Goal: Information Seeking & Learning: Learn about a topic

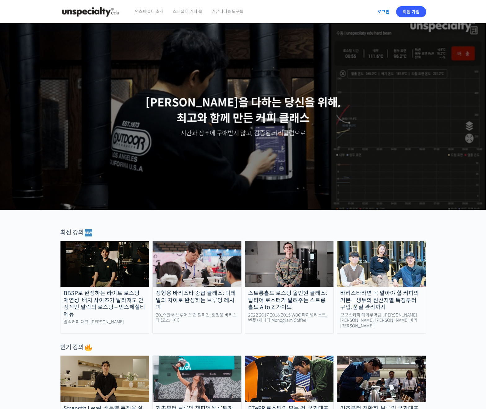
click at [383, 15] on link "로그인" at bounding box center [384, 12] width 20 height 14
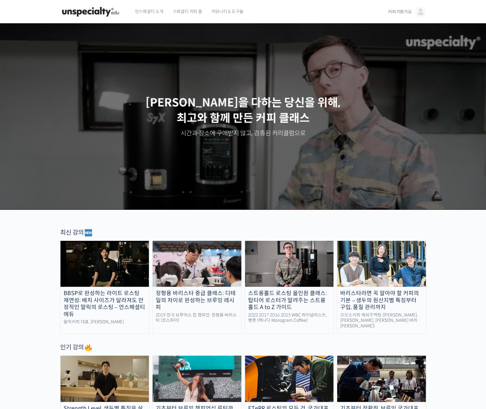
click at [412, 12] on link "커피가뭔가요" at bounding box center [407, 12] width 38 height 24
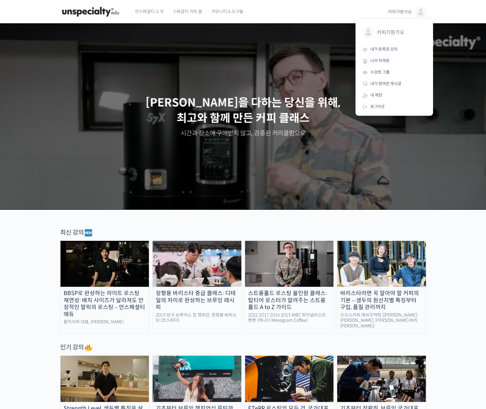
click at [401, 14] on span "커피가뭔가요" at bounding box center [400, 12] width 24 height 6
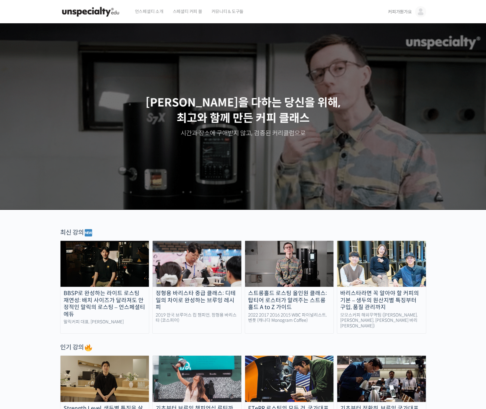
drag, startPoint x: 402, startPoint y: 15, endPoint x: 403, endPoint y: 21, distance: 6.0
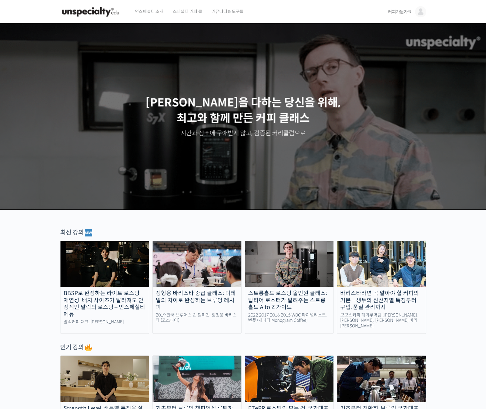
click at [402, 15] on link "커피가뭔가요" at bounding box center [407, 12] width 38 height 24
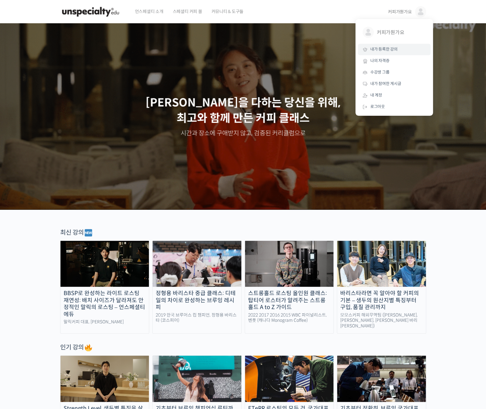
click at [389, 51] on span "내가 등록한 강의" at bounding box center [383, 49] width 27 height 5
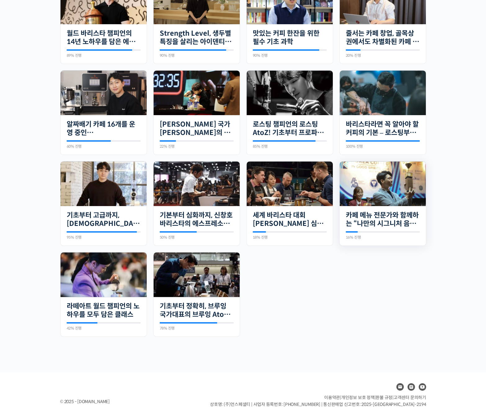
scroll to position [297, 0]
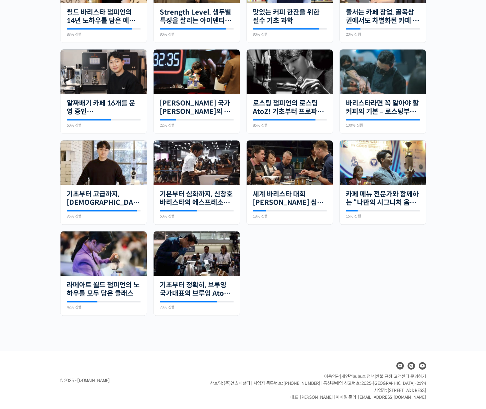
click at [343, 279] on ul "진행 중 15개의 수업 정형용 바리스타 중급 클래스: 디테일의 차이로 완성하는 브루잉 레시피 33% 진행 최근 활동: 2025년 05월 22일…" at bounding box center [243, 92] width 372 height 460
click at [94, 262] on img at bounding box center [103, 253] width 86 height 45
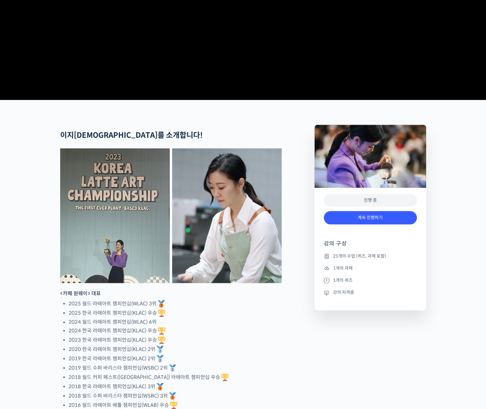
scroll to position [217, 0]
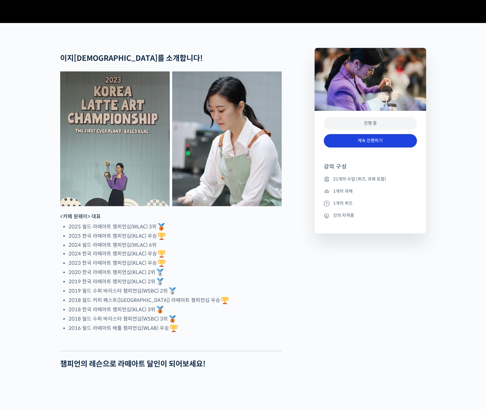
click at [361, 147] on link "계속 진행하기" at bounding box center [370, 140] width 93 height 13
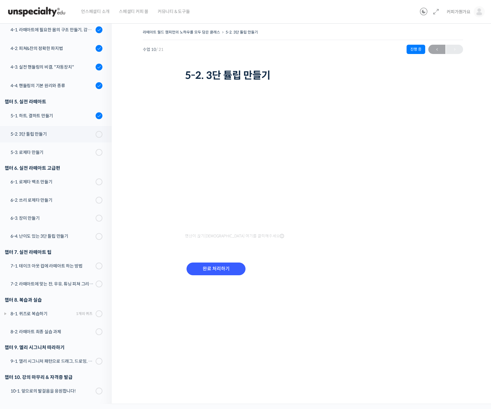
scroll to position [37, 0]
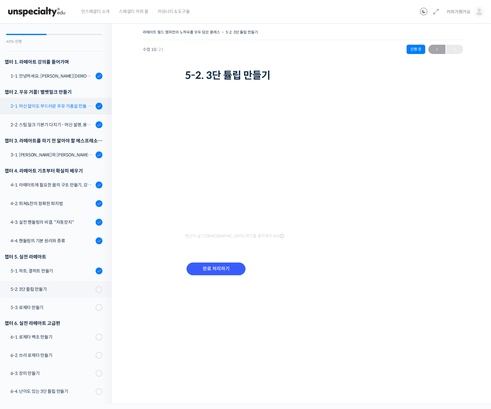
click at [66, 107] on div "2-1. 머신 없이도 부드러운 우유 거품을 만들 수 있어요 (프렌치 프레스)" at bounding box center [52, 106] width 83 height 7
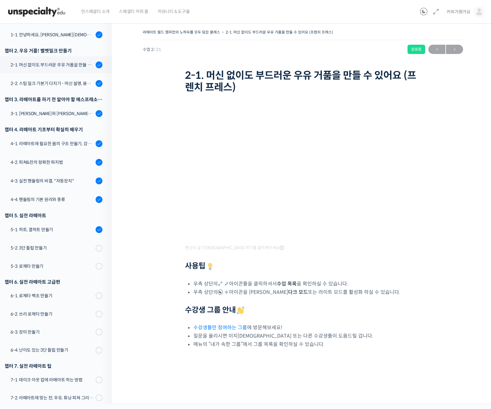
scroll to position [99, 0]
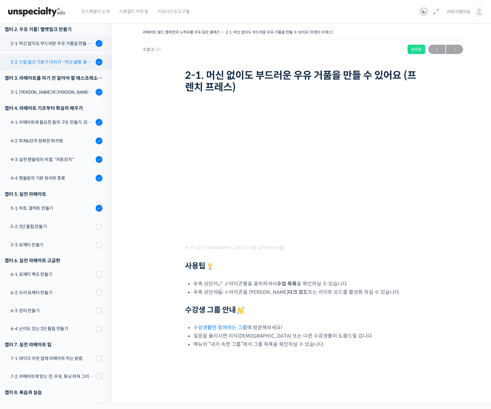
click at [47, 70] on link "2-2. 스팀 밀크 기본기 다지기 - 머신 설명, 용어 설명, 스팀 공기가 생기는 이유" at bounding box center [54, 62] width 115 height 17
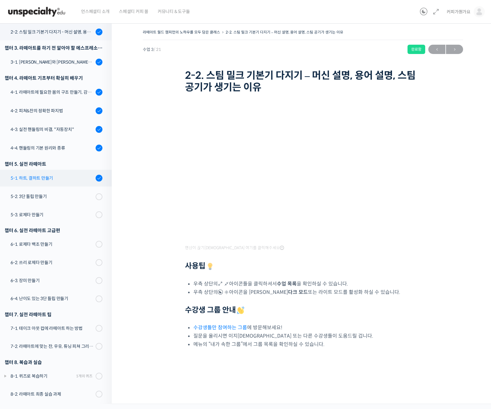
scroll to position [160, 0]
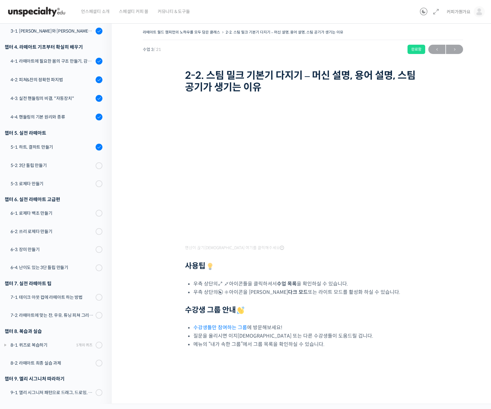
click at [356, 273] on div "영상이 끊기[DEMOGRAPHIC_DATA] 여기를 클릭해주세요 사용팁 우측 상단의 아이콘들을 클릭하셔서 수업 목록 을 확인하실 수 있습니다.…" at bounding box center [303, 228] width 236 height 241
click at [147, 0] on html "언스페셜티 소개 스페셜티 커피 몰 커뮤니티 & 도구들 [PERSON_NAME]가요 [PERSON_NAME]가요 @lebron9153168252…" at bounding box center [245, 204] width 491 height 409
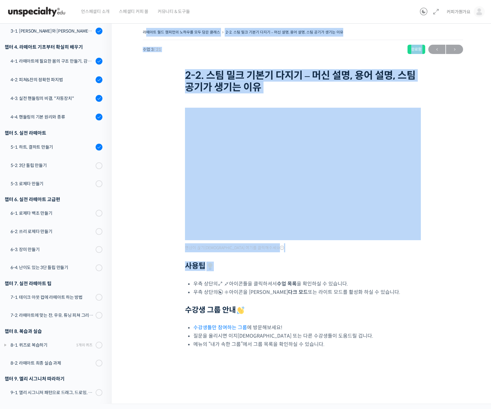
click at [450, 169] on div "라떼아트 월드 챔피언의 노하우를 모두 담은 클래스 2-2. 스팀 밀크 기본기 다지기 – 머신 설명, 용어 설명, 스팀 공기가 생기는 이유 완료…" at bounding box center [303, 202] width 320 height 349
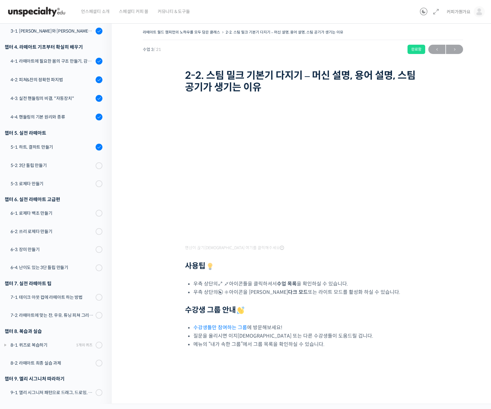
click at [260, 269] on h2 "사용팁" at bounding box center [303, 265] width 236 height 9
click at [367, 258] on div at bounding box center [303, 256] width 236 height 9
click at [244, 58] on div "라떼아트 월드 챔피언의 노하우를 모두 담은 클래스 2-2. 스팀 밀크 기본기 다지기 – 머신 설명, 용어 설명, 스팀 공기가 생기는 이유 완료…" at bounding box center [303, 61] width 320 height 67
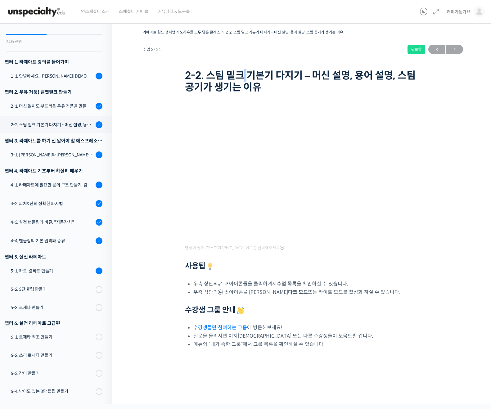
scroll to position [36, 0]
click at [67, 206] on div "4-2. 피쳐&잔의 정확한 파지법" at bounding box center [52, 203] width 83 height 7
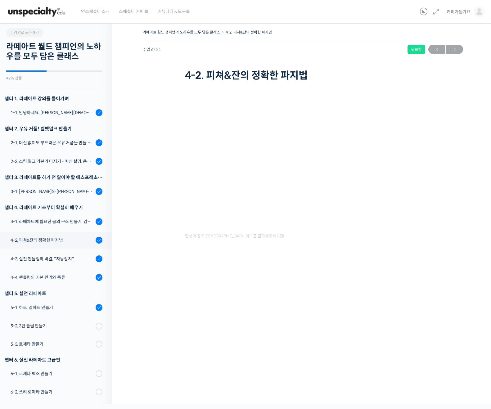
scroll to position [192, 0]
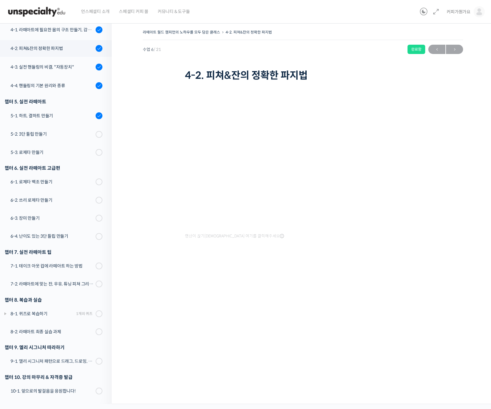
click at [278, 272] on div "라떼아트 월드 챔피언의 노하우를 모두 담은 클래스 4-2. 피쳐&잔의 정확한 파지법 완료함 수업 6 / 21 완료함 ← 이전 다음 → 4-2.…" at bounding box center [303, 154] width 320 height 253
click at [352, 289] on div "라떼아트 월드 챔피언의 노하우를 모두 담은 클래스 4-2. 피쳐&잔의 정확한 파지법 완료함 수업 6 / 21 완료함 ← 이전 다음 → 4-2.…" at bounding box center [303, 211] width 382 height 385
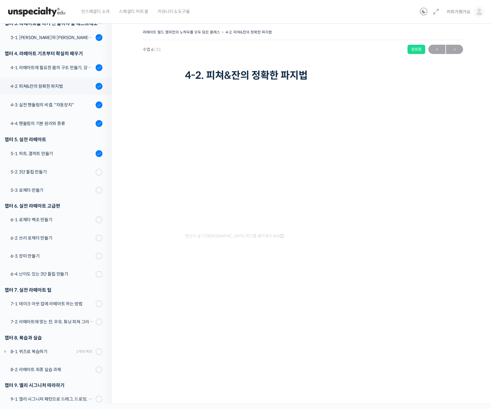
click at [466, 341] on div "라떼아트 월드 챔피언의 노하우를 모두 담은 클래스 4-2. 피쳐&잔의 정확한 파지법 완료함 수업 6 / 21 완료함 ← 이전 다음 → 4-2.…" at bounding box center [303, 211] width 382 height 385
click at [344, 63] on div "라떼아트 월드 챔피언의 노하우를 모두 담은 클래스 4-2. 피쳐&잔의 정확한 파지법 완료함 수업 6 / 21 완료함 ← 이전 다음 → 4-2.…" at bounding box center [303, 55] width 320 height 55
click at [262, 280] on div "라떼아트 월드 챔피언의 노하우를 모두 담은 클래스 4-2. 피쳐&잔의 정확한 파지법 완료함 수업 6 / 21 완료함 ← 이전 다음 → 4-2.…" at bounding box center [303, 154] width 320 height 253
drag, startPoint x: 262, startPoint y: 280, endPoint x: 234, endPoint y: 262, distance: 33.6
click at [259, 277] on div "라떼아트 월드 챔피언의 노하우를 모두 담은 클래스 4-2. 피쳐&잔의 정확한 파지법 완료함 수업 6 / 21 완료함 ← 이전 다음 → 4-2.…" at bounding box center [303, 154] width 320 height 253
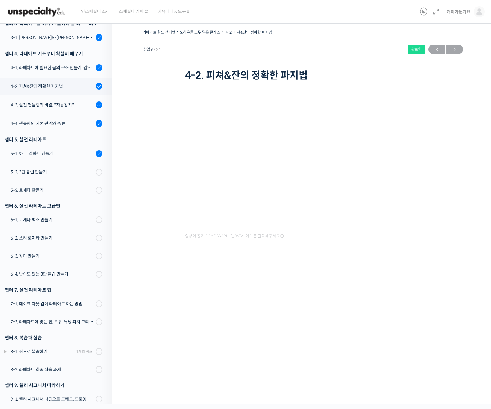
click at [398, 261] on div at bounding box center [303, 262] width 236 height 13
click at [66, 103] on div "4-3. 실전 핸들링의 비결, "자동장치"" at bounding box center [52, 104] width 83 height 7
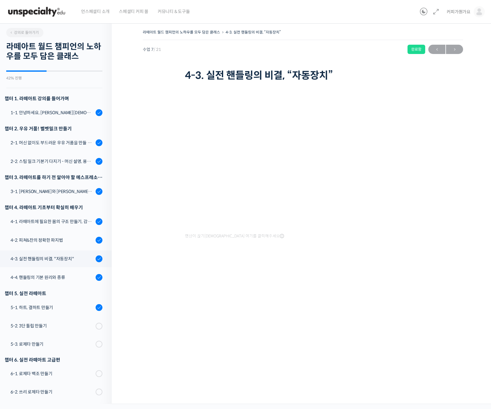
scroll to position [192, 0]
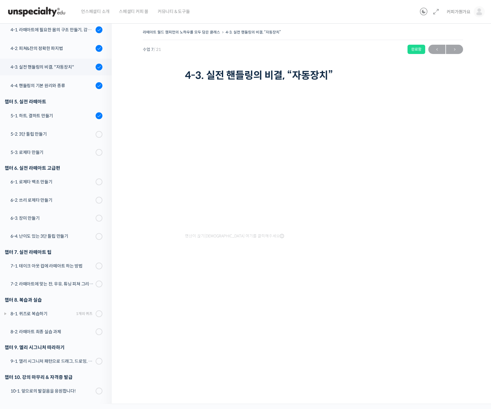
click at [259, 277] on div "라떼아트 월드 챔피언의 노하우를 모두 담은 클래스 4-3. 실전 핸들링의 비결, “자동장치” 완료함 수업 7 / 21 완료함 ← 이전 다음 →…" at bounding box center [303, 154] width 320 height 253
click at [389, 275] on div "라떼아트 월드 챔피언의 노하우를 모두 담은 클래스 4-3. 실전 핸들링의 비결, “자동장치” 완료함 수업 7 / 21 완료함 ← 이전 다음 →…" at bounding box center [303, 154] width 320 height 253
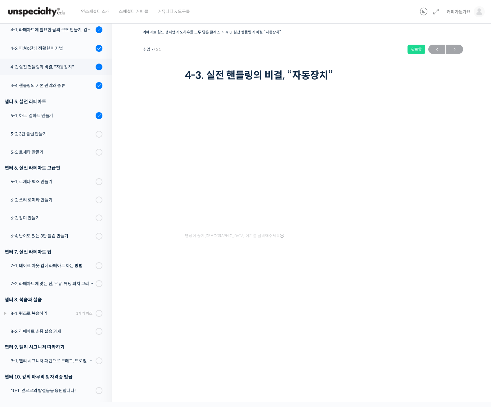
click at [278, 285] on div "라떼아트 월드 챔피언의 노하우를 모두 담은 클래스 4-3. 실전 핸들링의 비결, “자동장치” 완료함 수업 7 / 21 완료함 ← 이전 다음 →…" at bounding box center [303, 211] width 382 height 384
